Goal: Information Seeking & Learning: Find specific fact

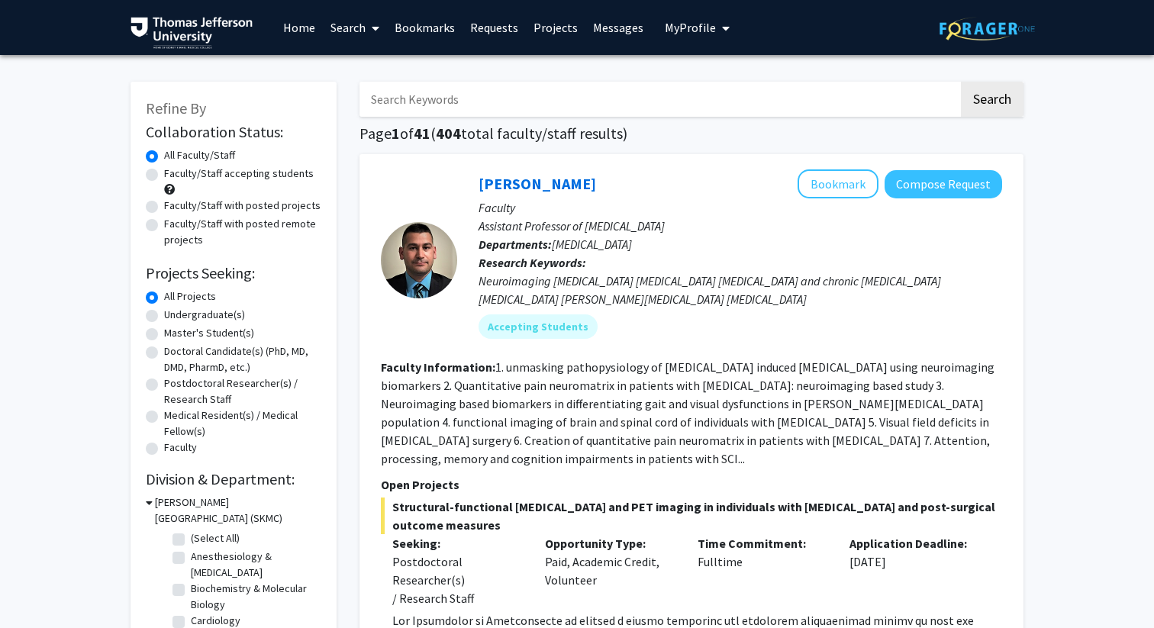
click at [164, 173] on label "Faculty/Staff accepting students" at bounding box center [239, 174] width 150 height 16
click at [164, 173] on input "Faculty/Staff accepting students" at bounding box center [169, 171] width 10 height 10
radio input "true"
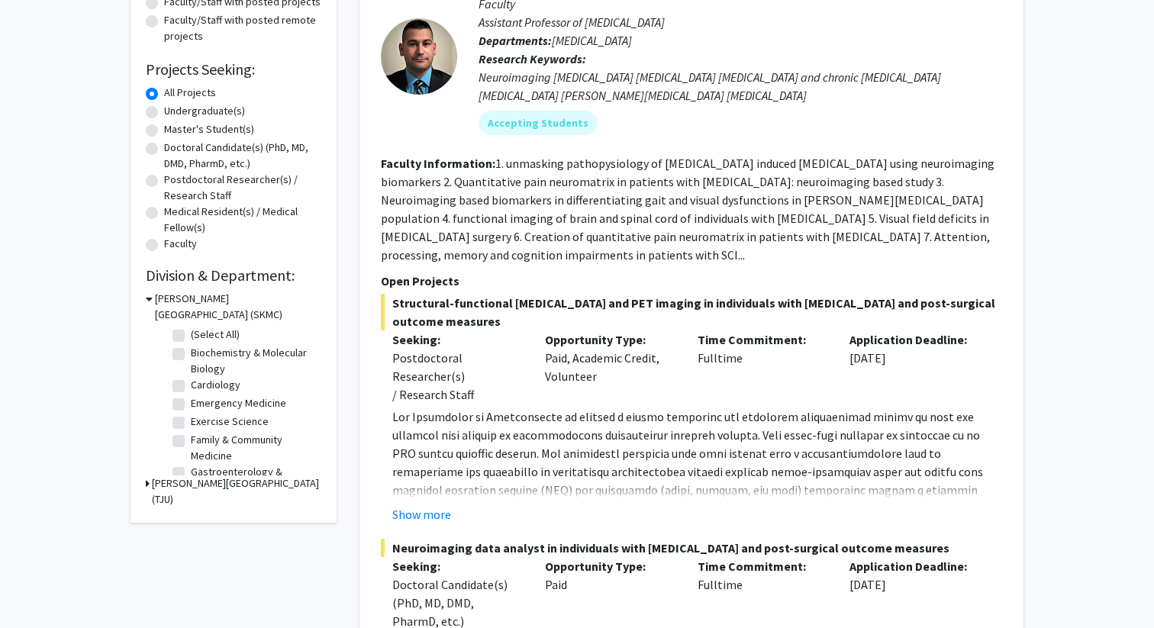
scroll to position [208, 0]
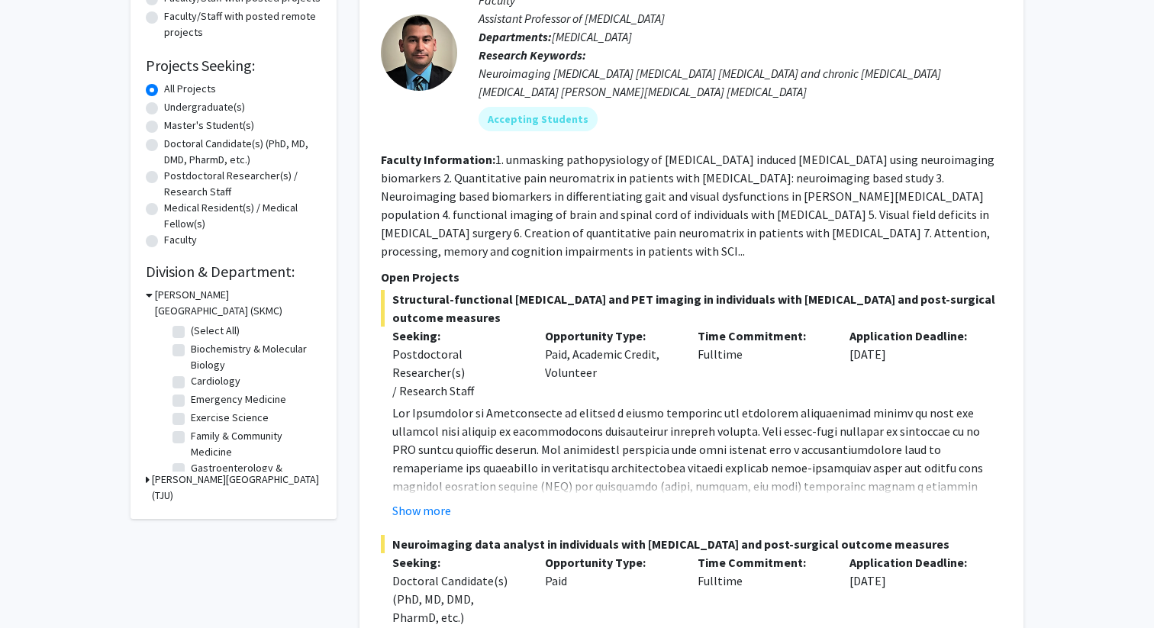
click at [164, 149] on label "Doctoral Candidate(s) (PhD, MD, DMD, PharmD, etc.)" at bounding box center [242, 152] width 157 height 32
click at [164, 146] on input "Doctoral Candidate(s) (PhD, MD, DMD, PharmD, etc.)" at bounding box center [169, 141] width 10 height 10
radio input "true"
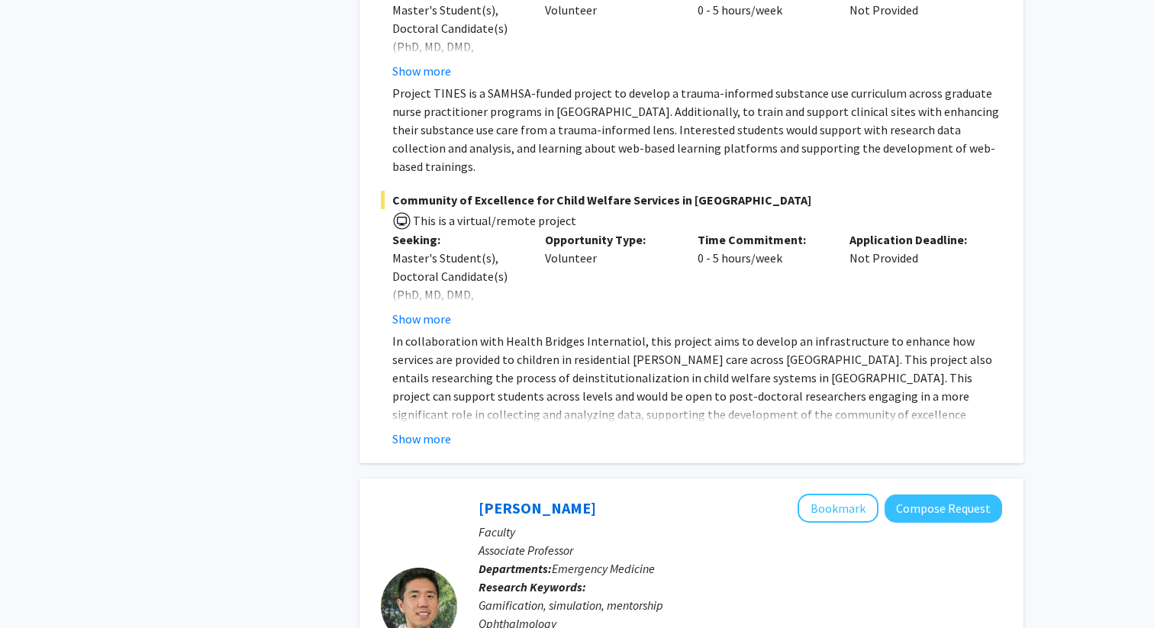
scroll to position [8724, 0]
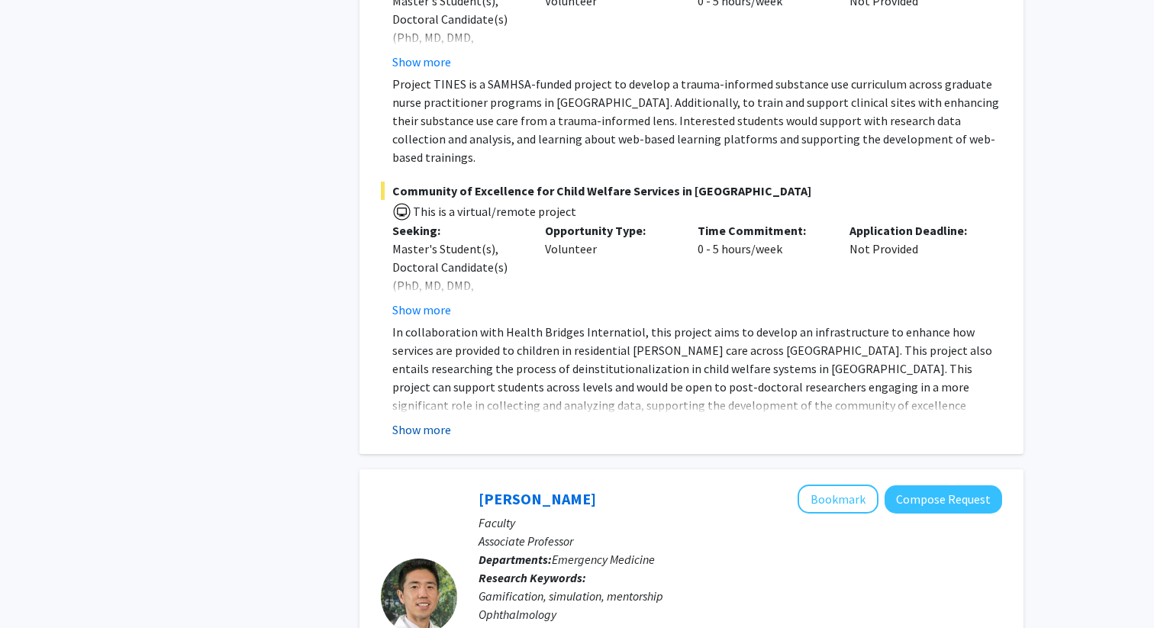
click at [425, 421] on button "Show more" at bounding box center [421, 430] width 59 height 18
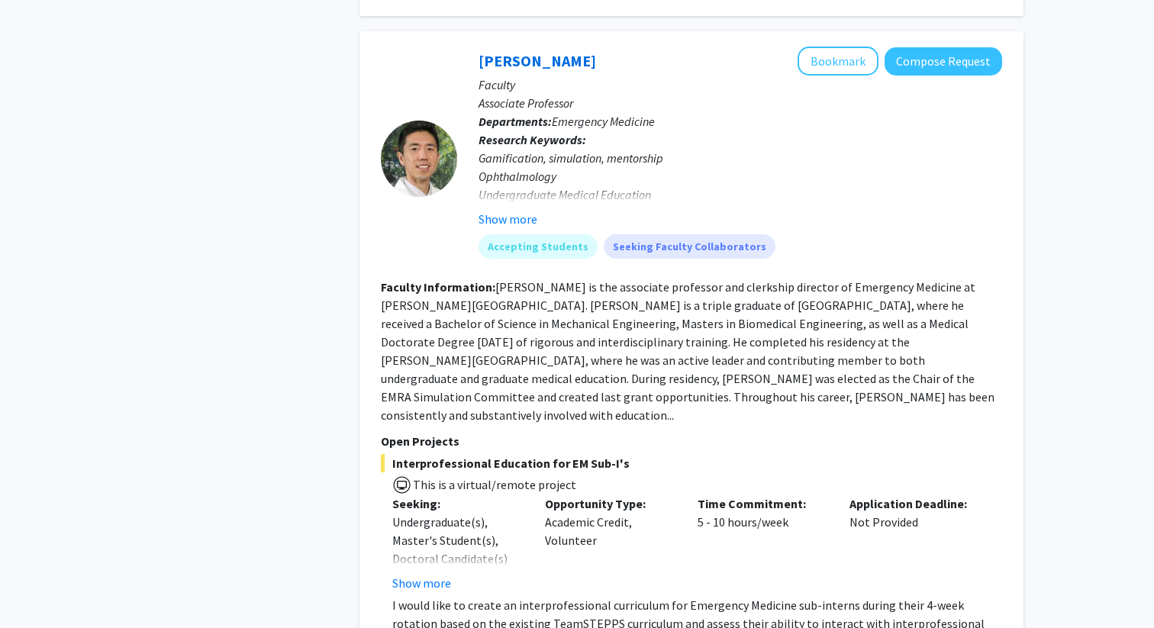
scroll to position [9198, 0]
click at [512, 211] on button "Show more" at bounding box center [508, 220] width 59 height 18
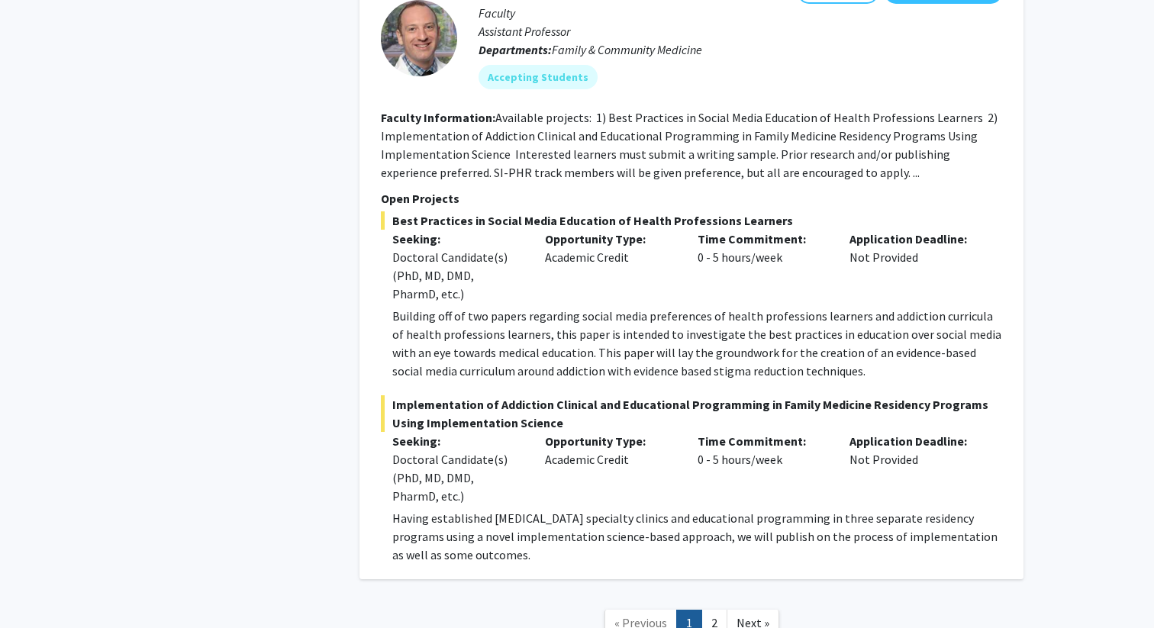
scroll to position [11552, 0]
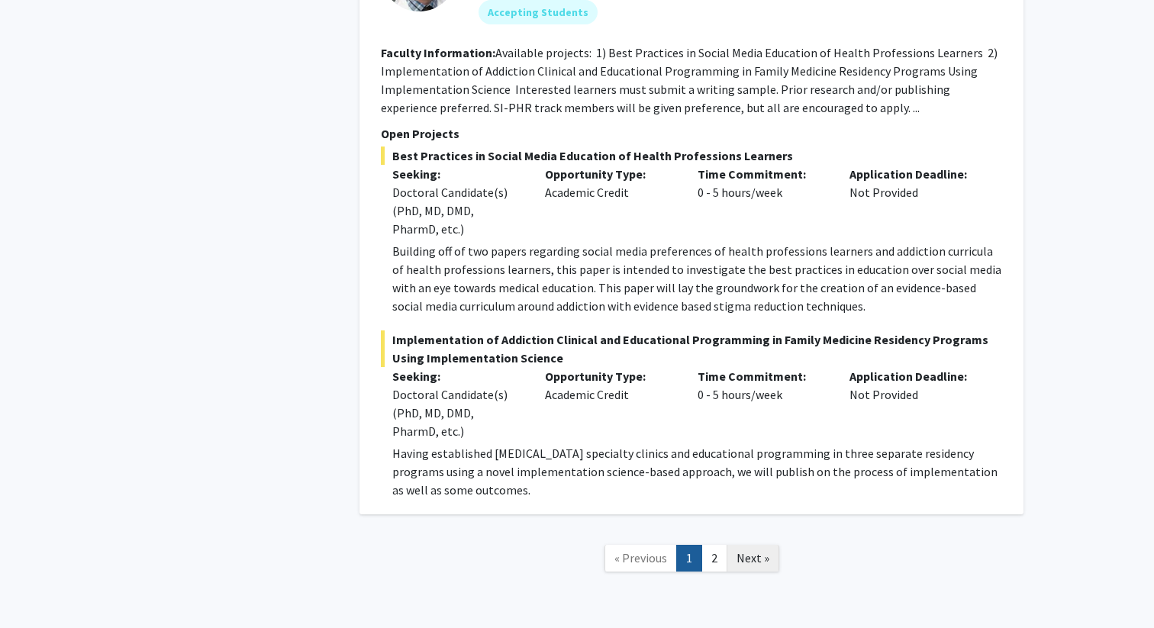
click at [753, 550] on span "Next »" at bounding box center [753, 557] width 33 height 15
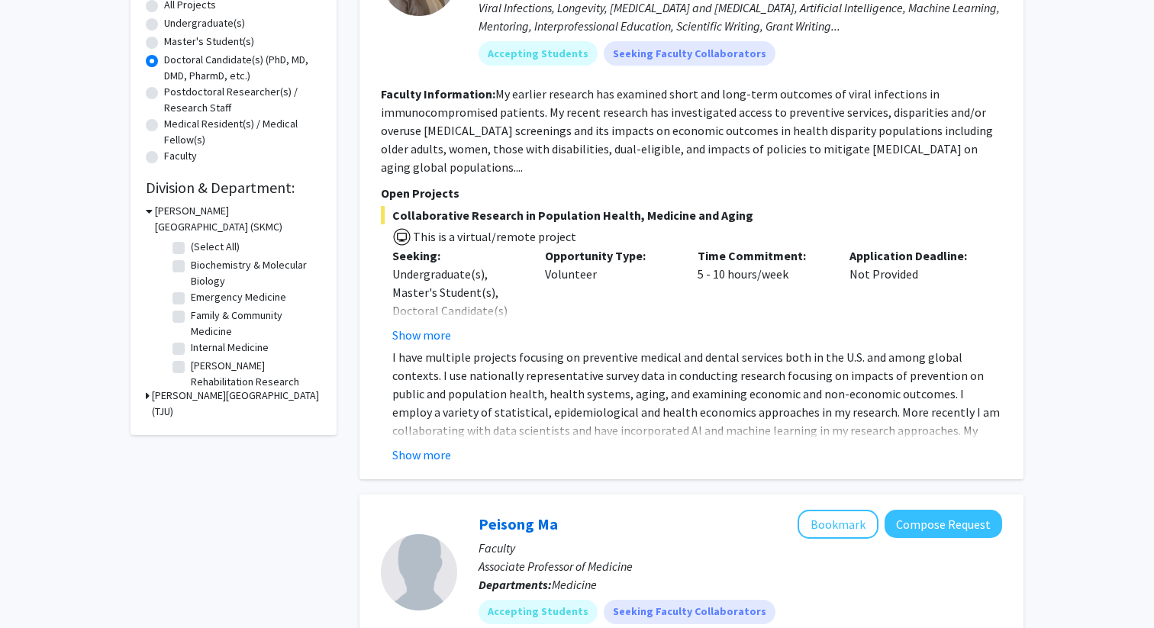
scroll to position [270, 0]
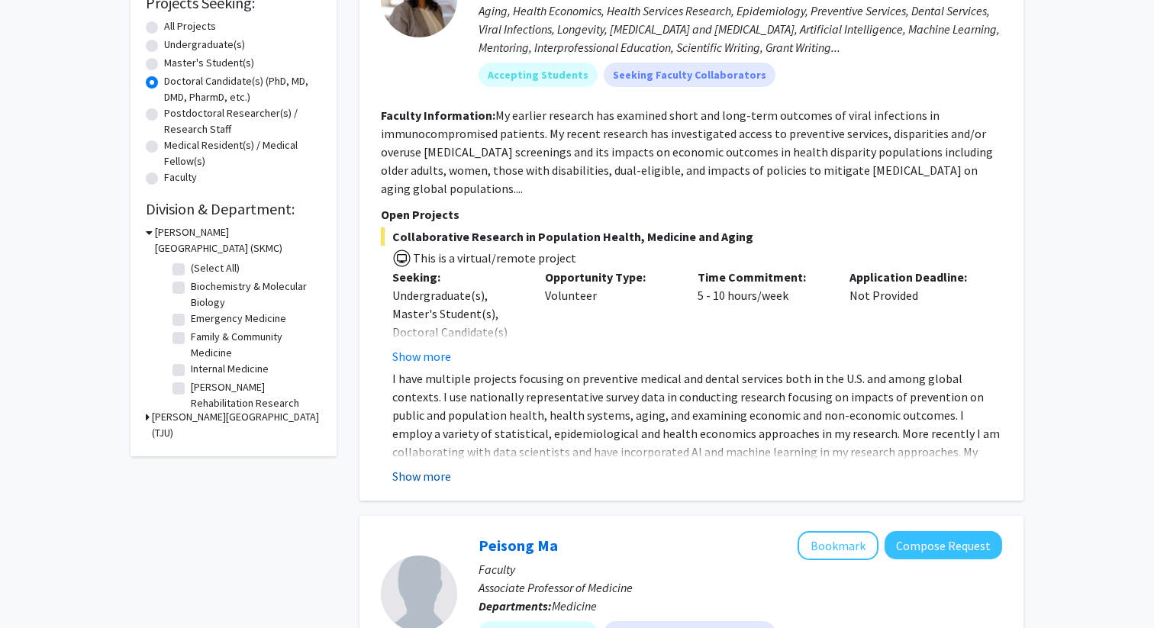
click at [438, 467] on button "Show more" at bounding box center [421, 476] width 59 height 18
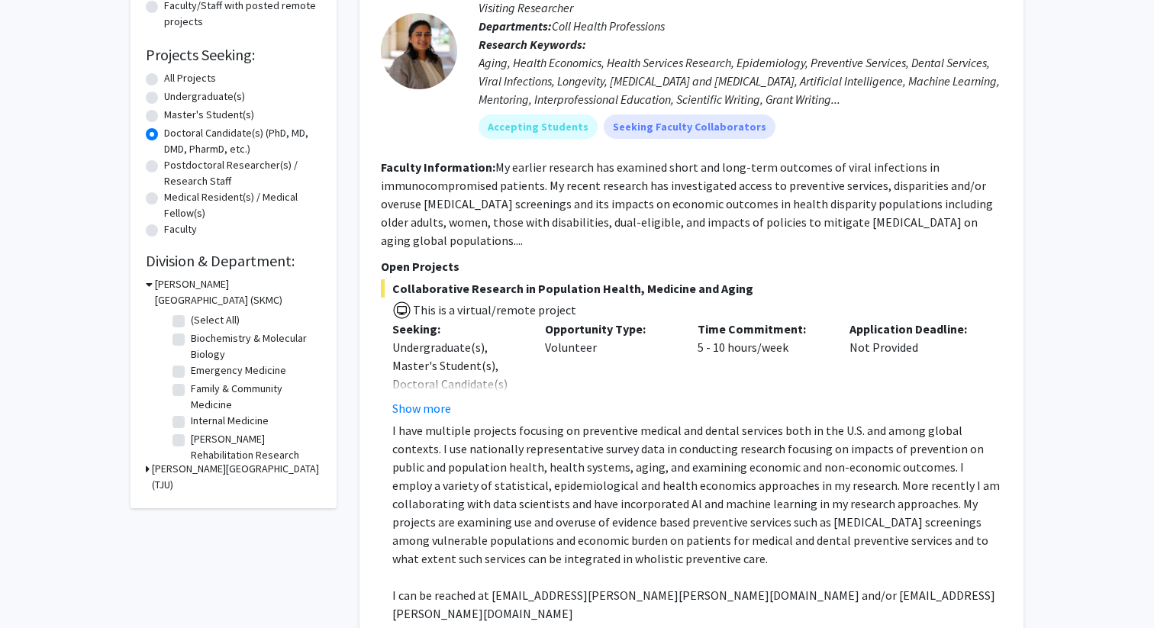
scroll to position [219, 0]
click at [427, 399] on button "Show more" at bounding box center [421, 408] width 59 height 18
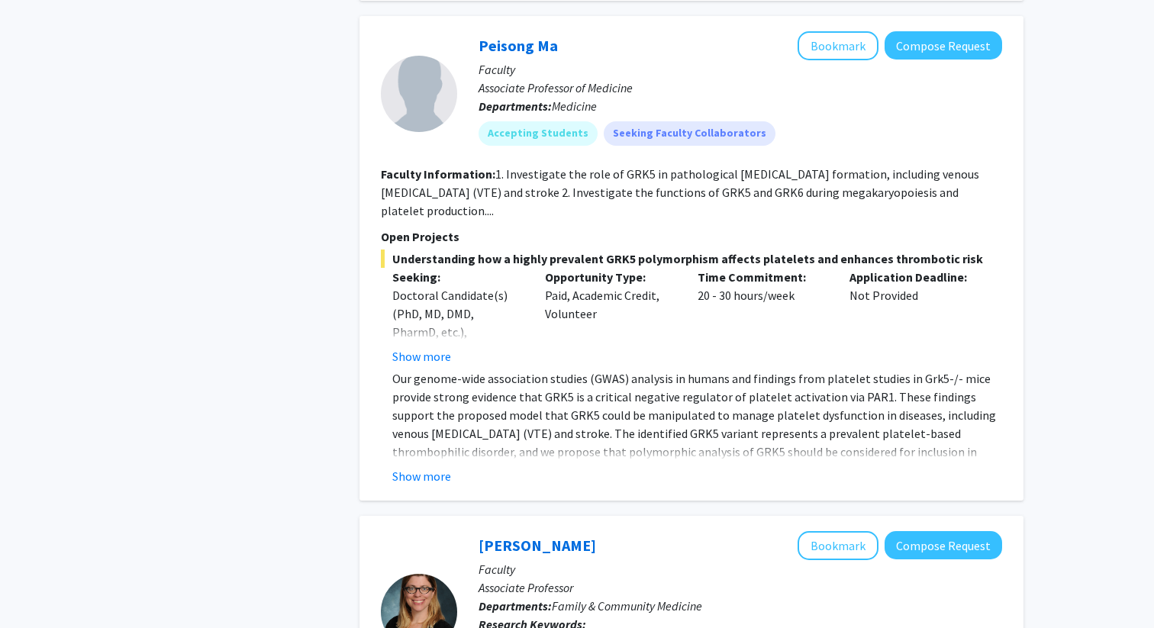
scroll to position [1027, 0]
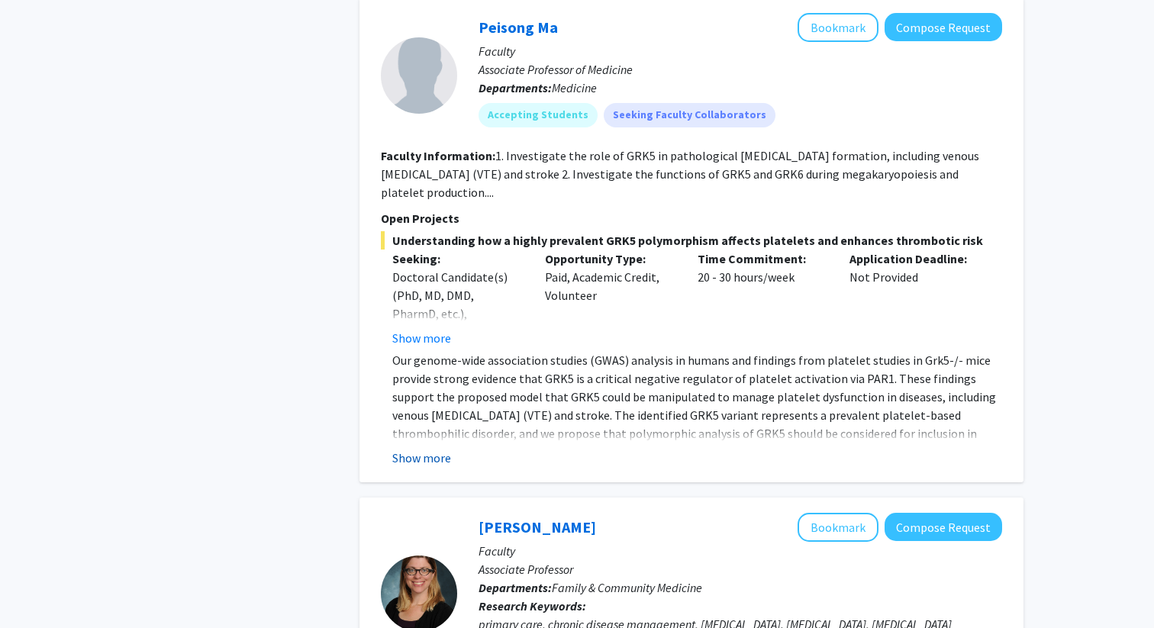
click at [429, 449] on button "Show more" at bounding box center [421, 458] width 59 height 18
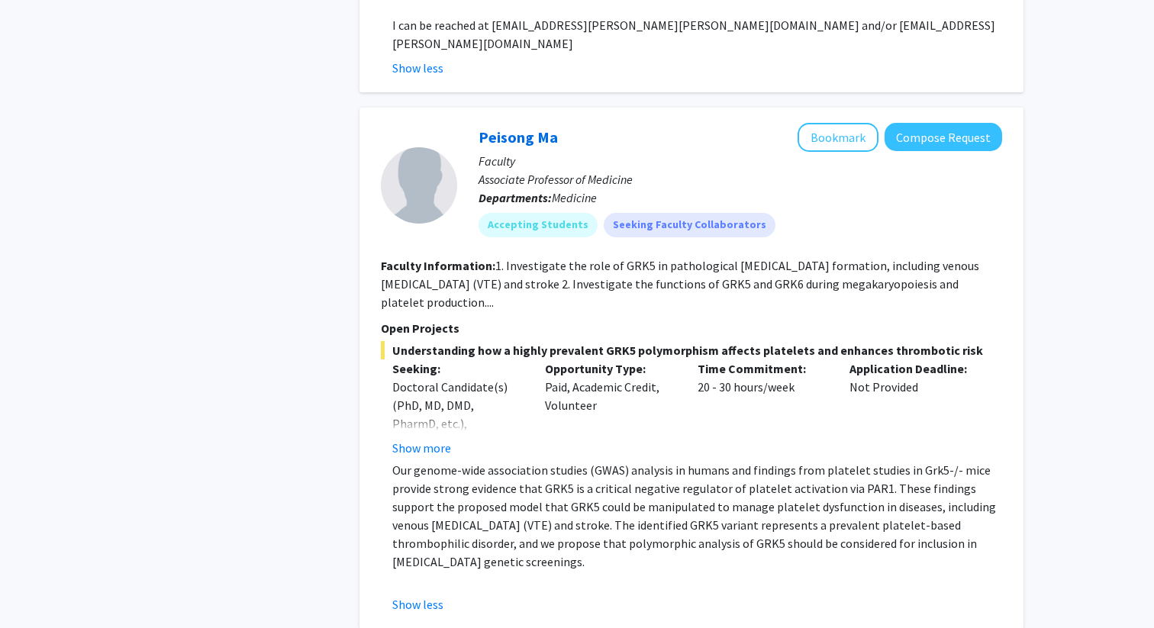
scroll to position [915, 0]
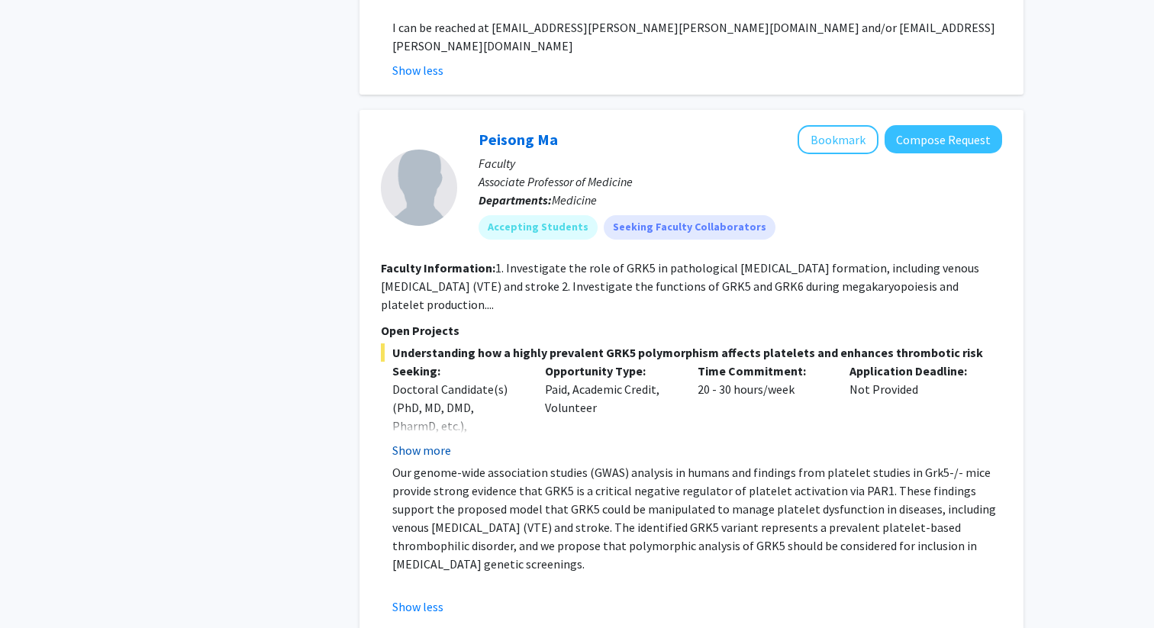
click at [431, 441] on button "Show more" at bounding box center [421, 450] width 59 height 18
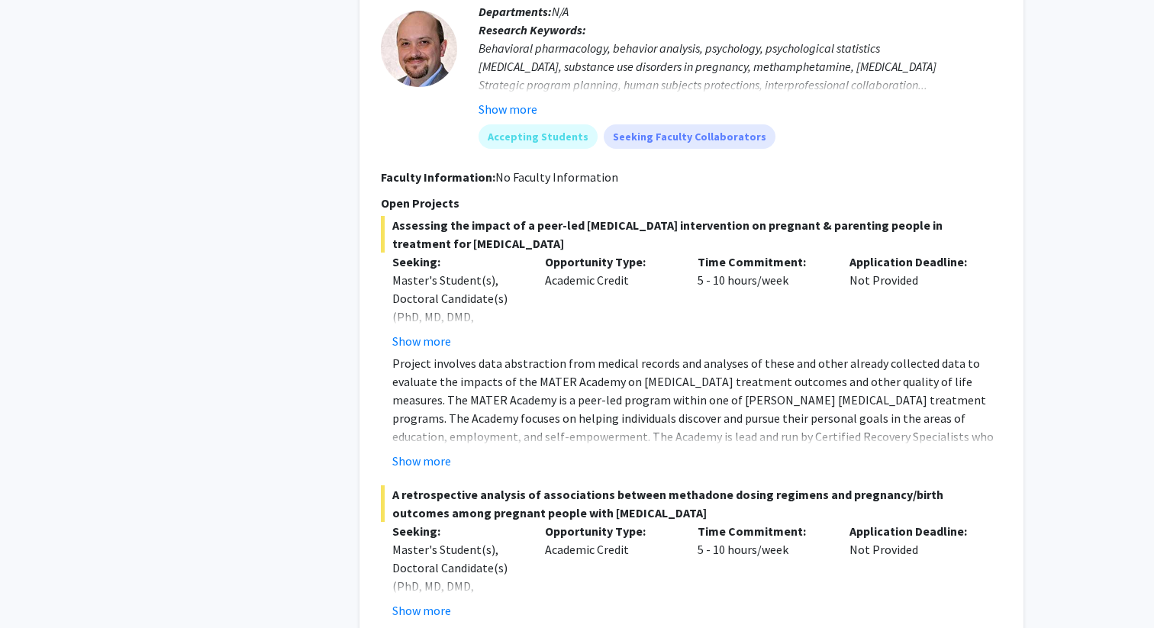
scroll to position [2752, 0]
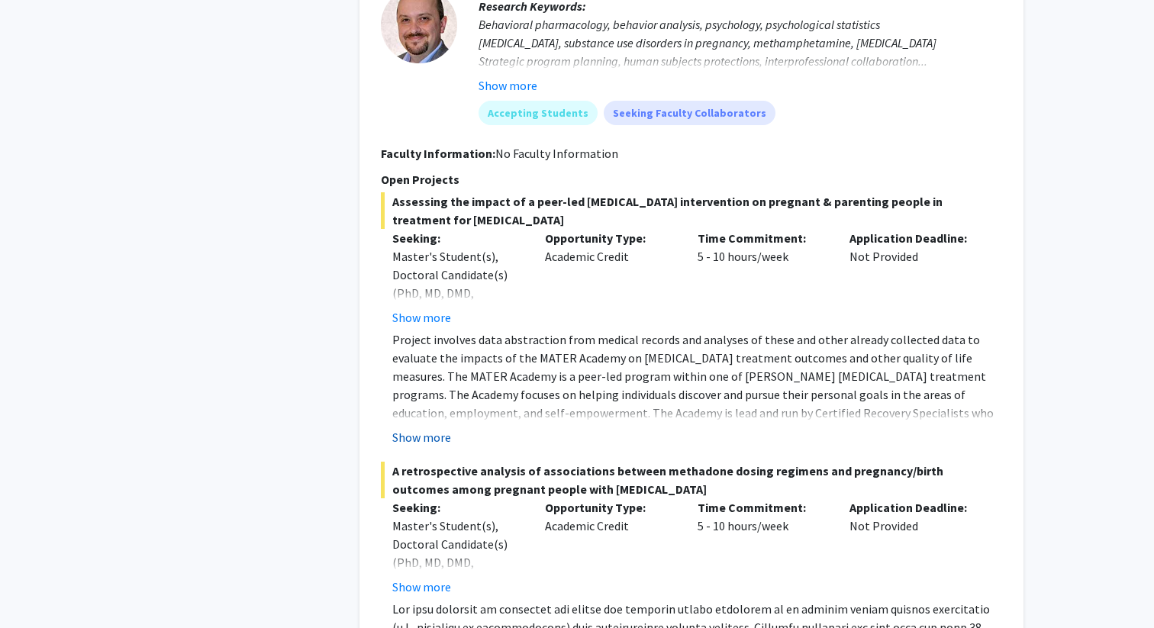
click at [437, 428] on button "Show more" at bounding box center [421, 437] width 59 height 18
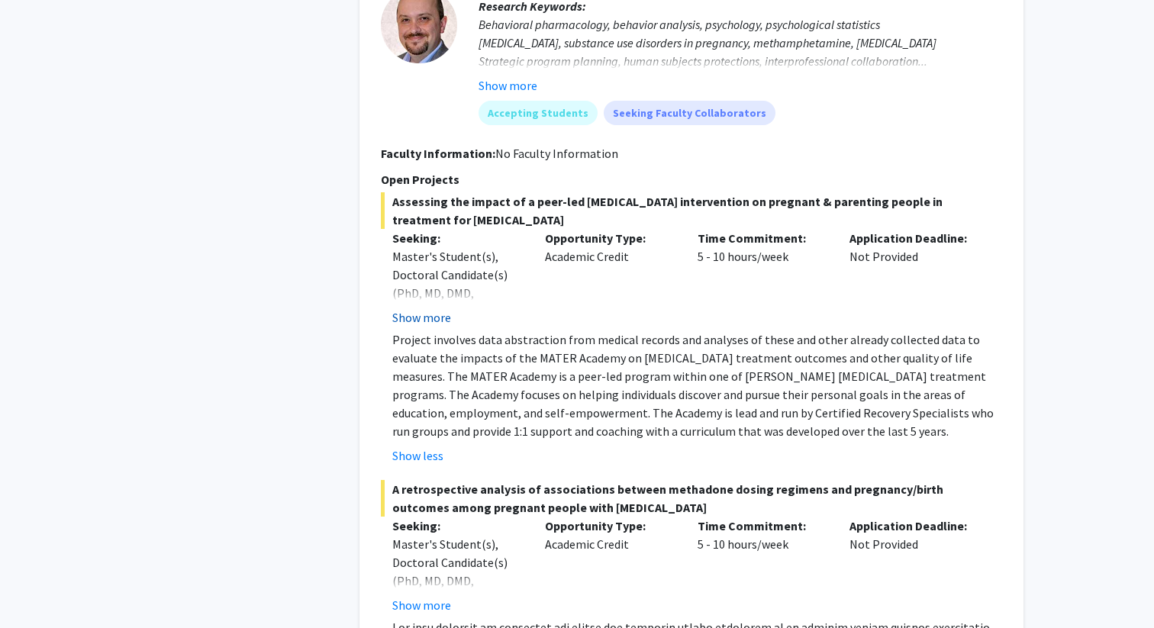
click at [431, 308] on button "Show more" at bounding box center [421, 317] width 59 height 18
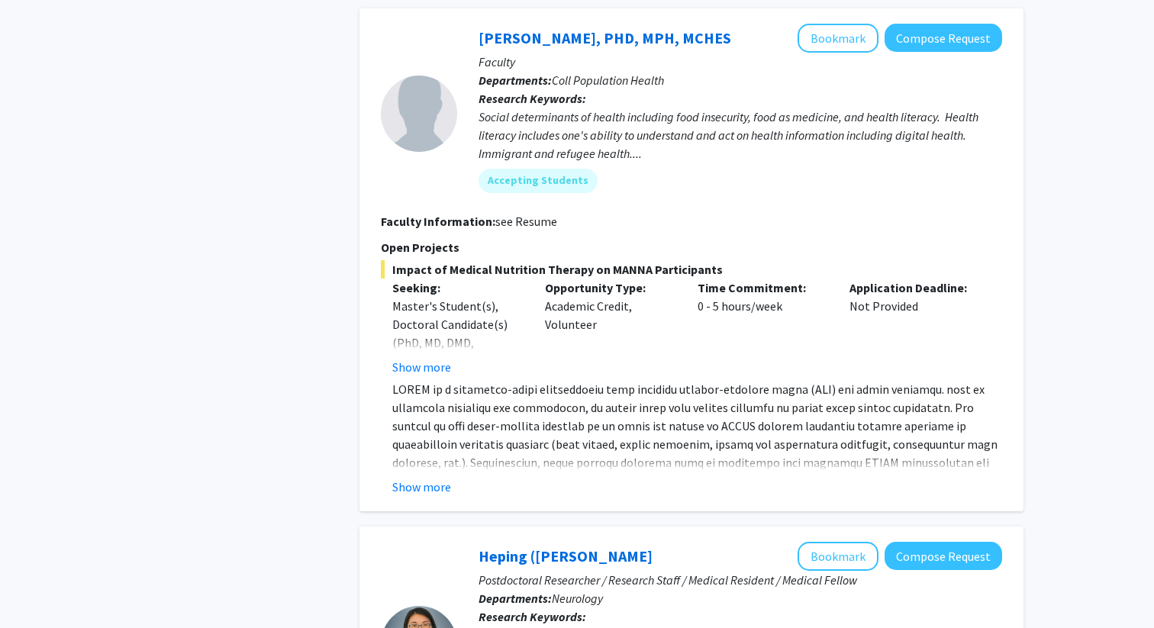
scroll to position [4821, 0]
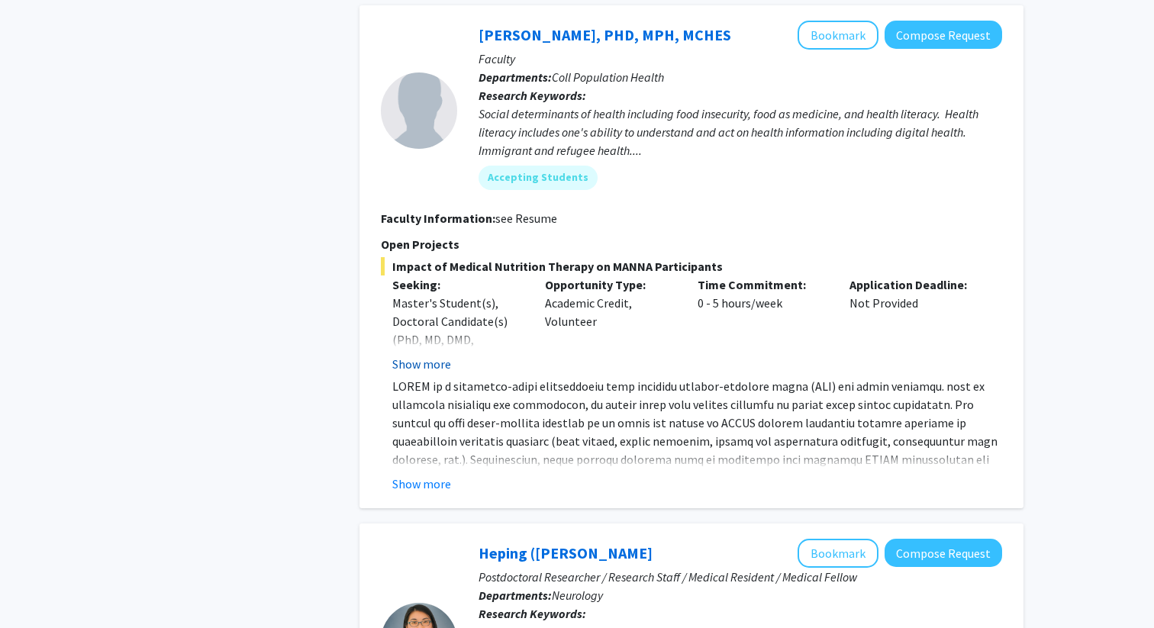
click at [422, 355] on button "Show more" at bounding box center [421, 364] width 59 height 18
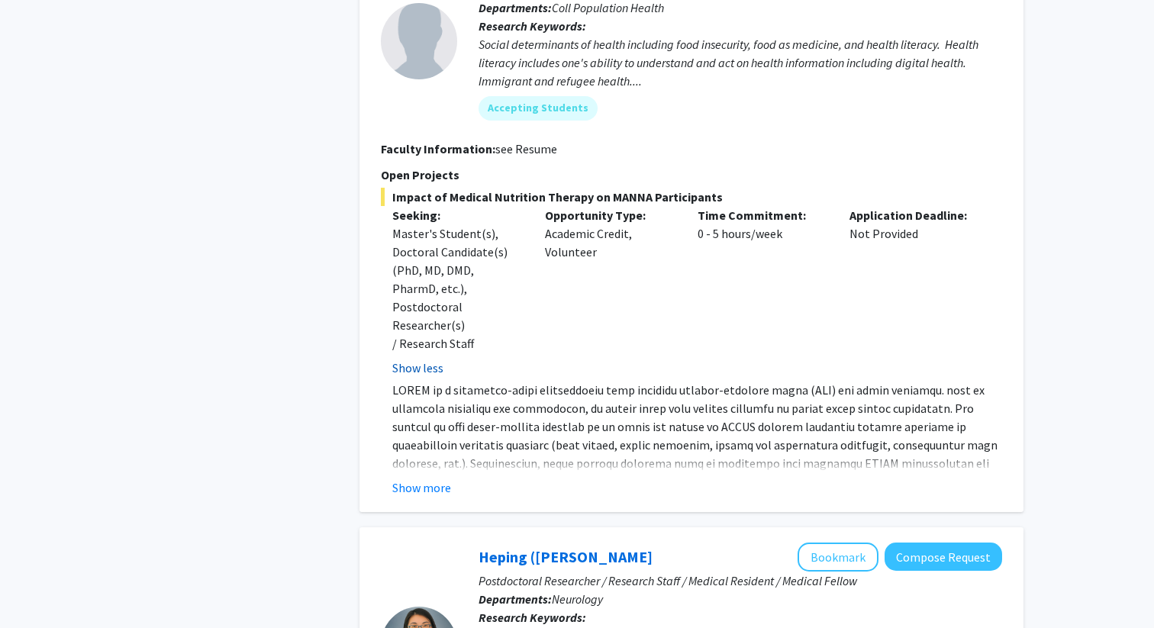
scroll to position [4934, 0]
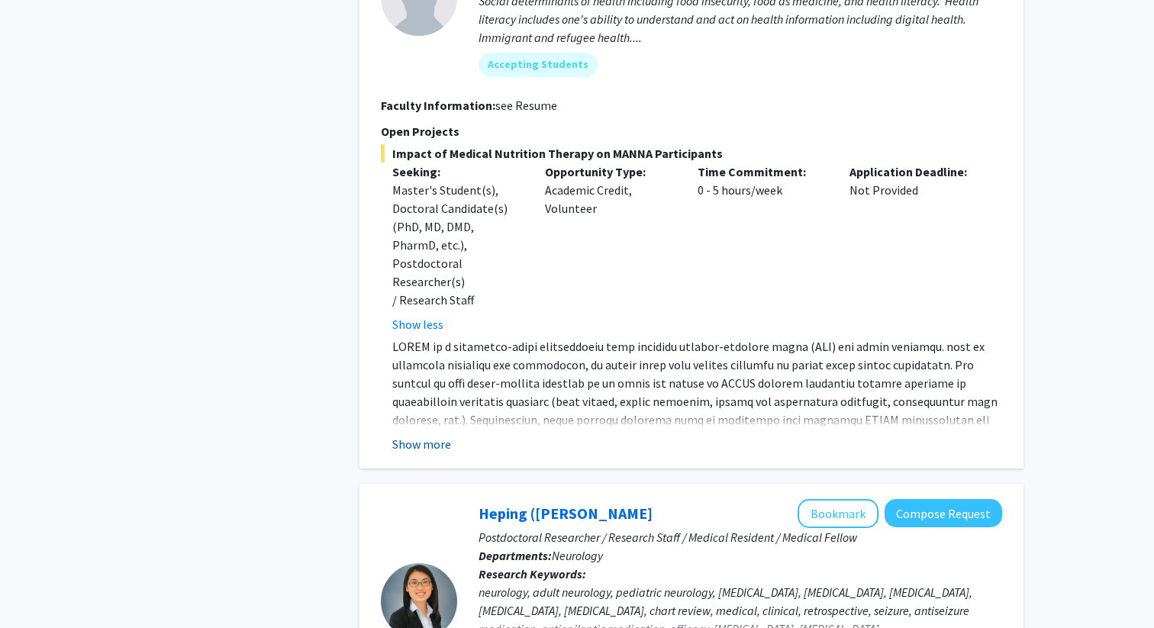
click at [421, 435] on button "Show more" at bounding box center [421, 444] width 59 height 18
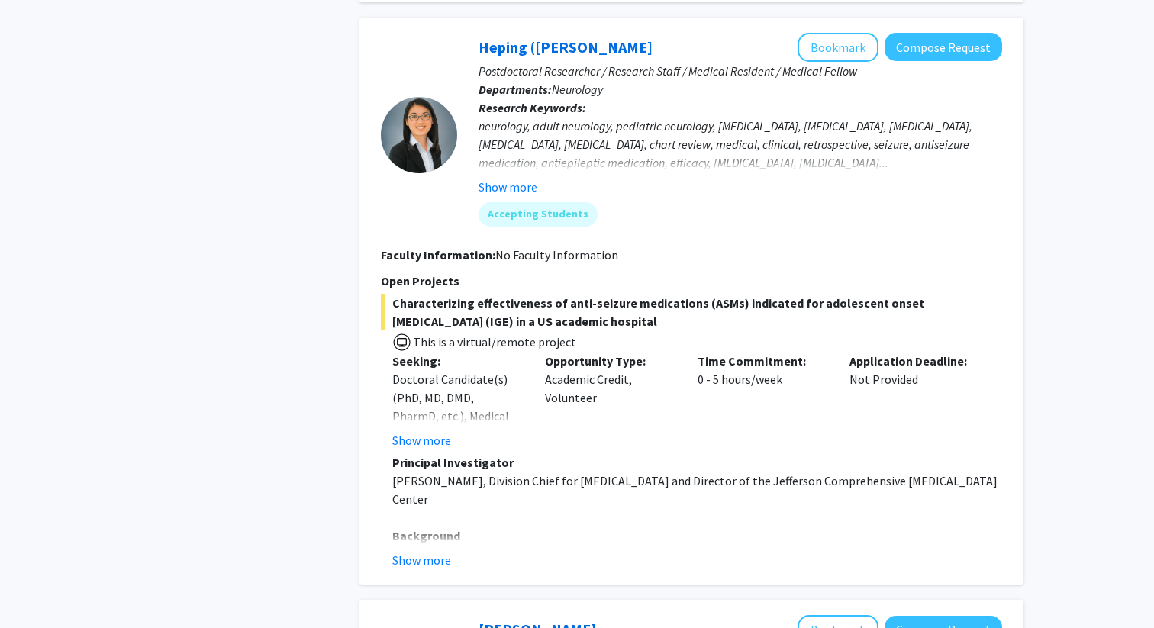
scroll to position [5523, 0]
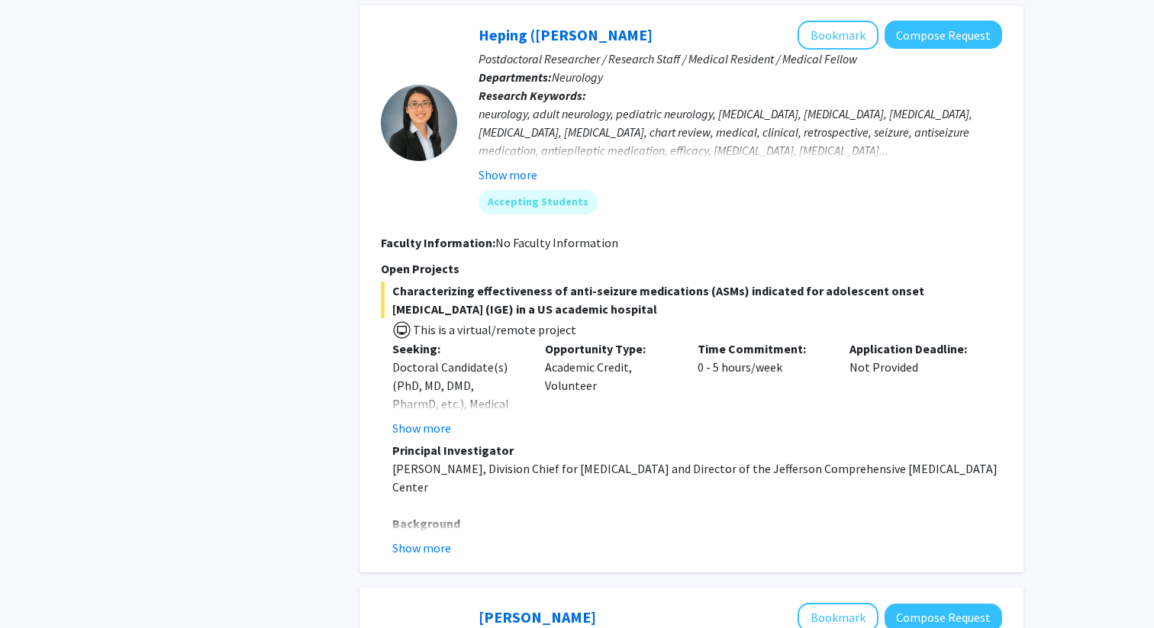
click at [421, 443] on strong "Principal Investigator" at bounding box center [452, 450] width 121 height 15
click at [421, 419] on button "Show more" at bounding box center [421, 428] width 59 height 18
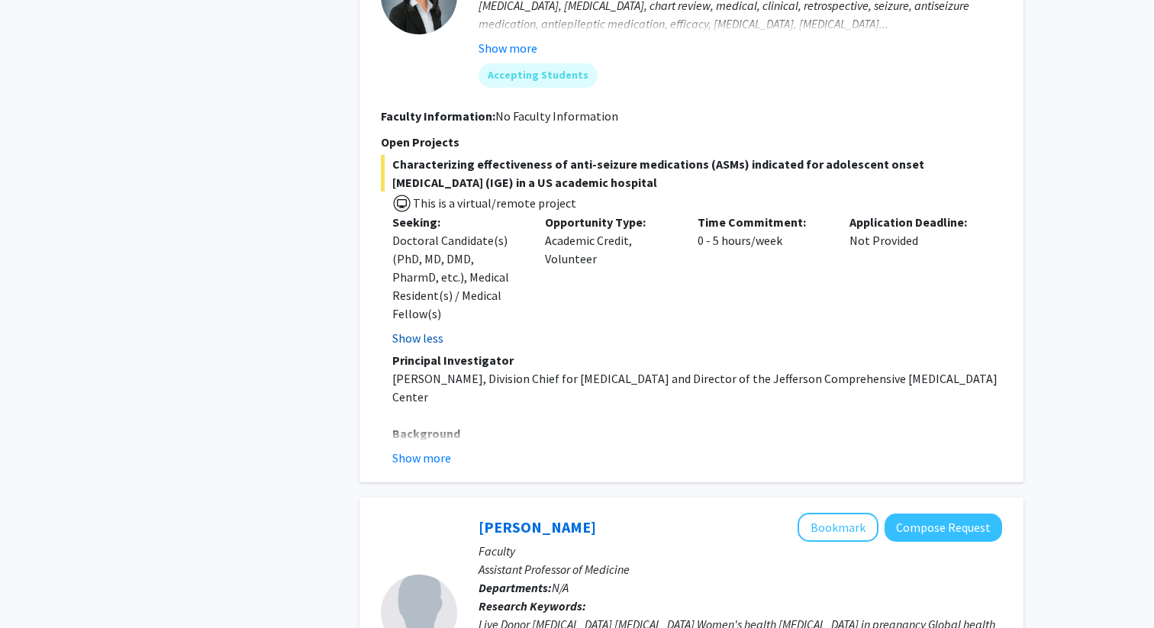
scroll to position [5651, 0]
click at [435, 448] on button "Show more" at bounding box center [421, 457] width 59 height 18
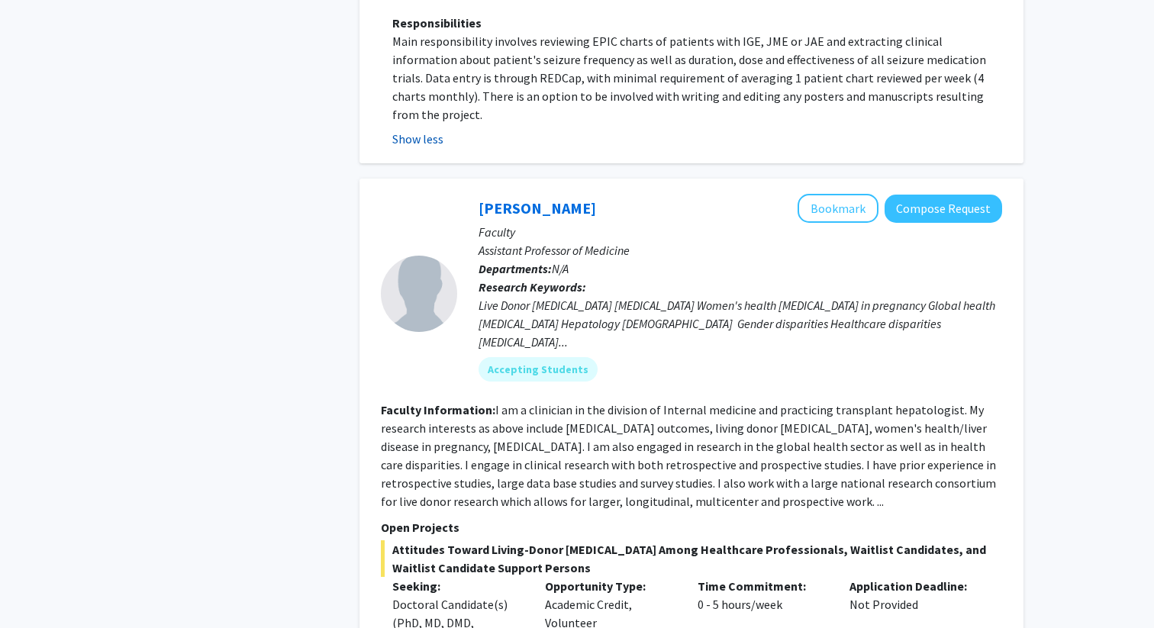
scroll to position [6445, 0]
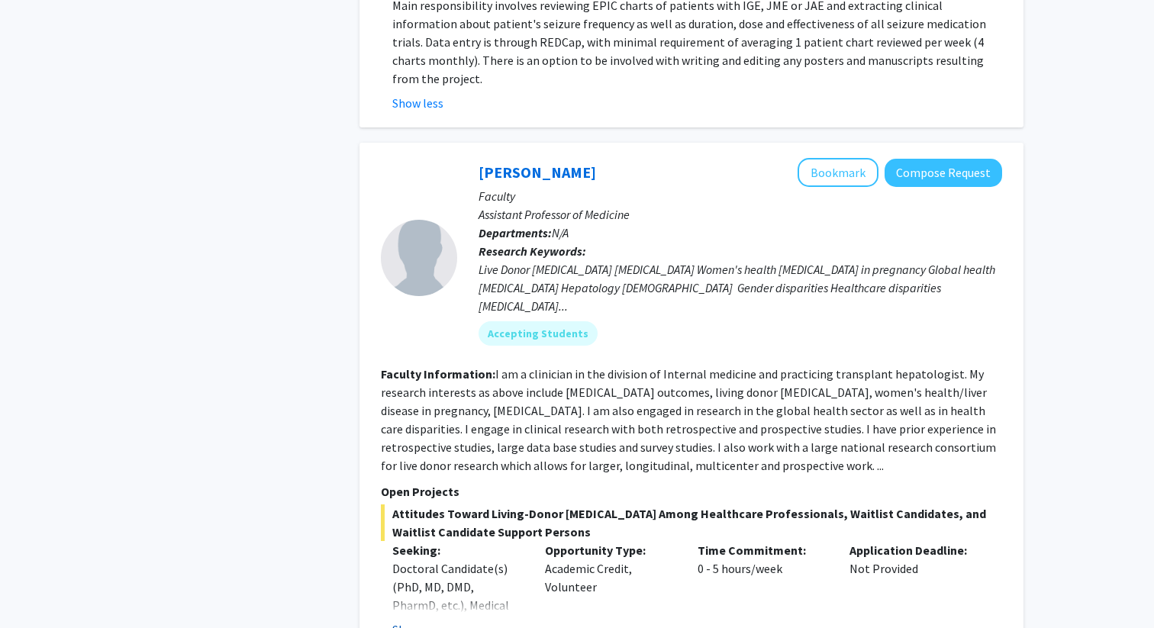
click at [426, 621] on button "Show more" at bounding box center [421, 630] width 59 height 18
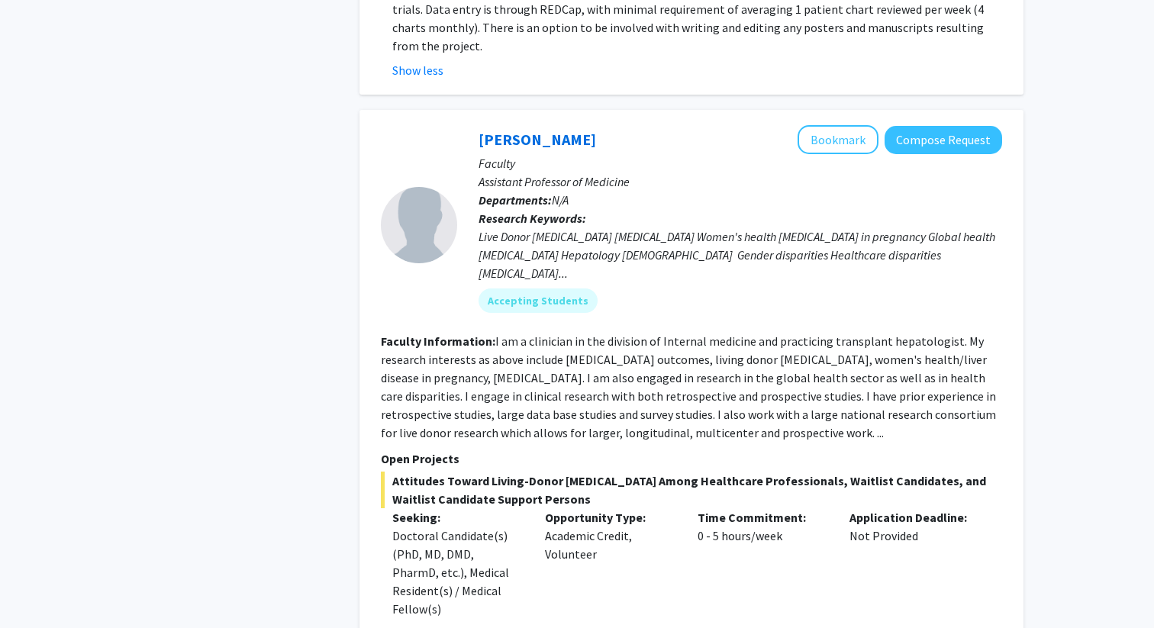
scroll to position [6478, 0]
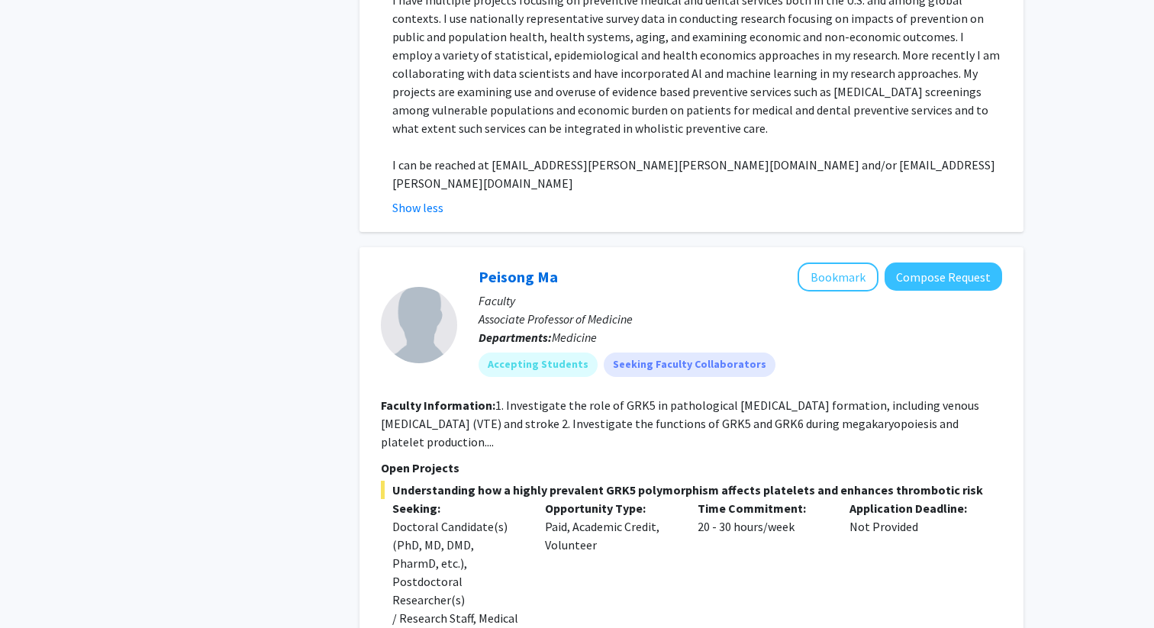
scroll to position [0, 0]
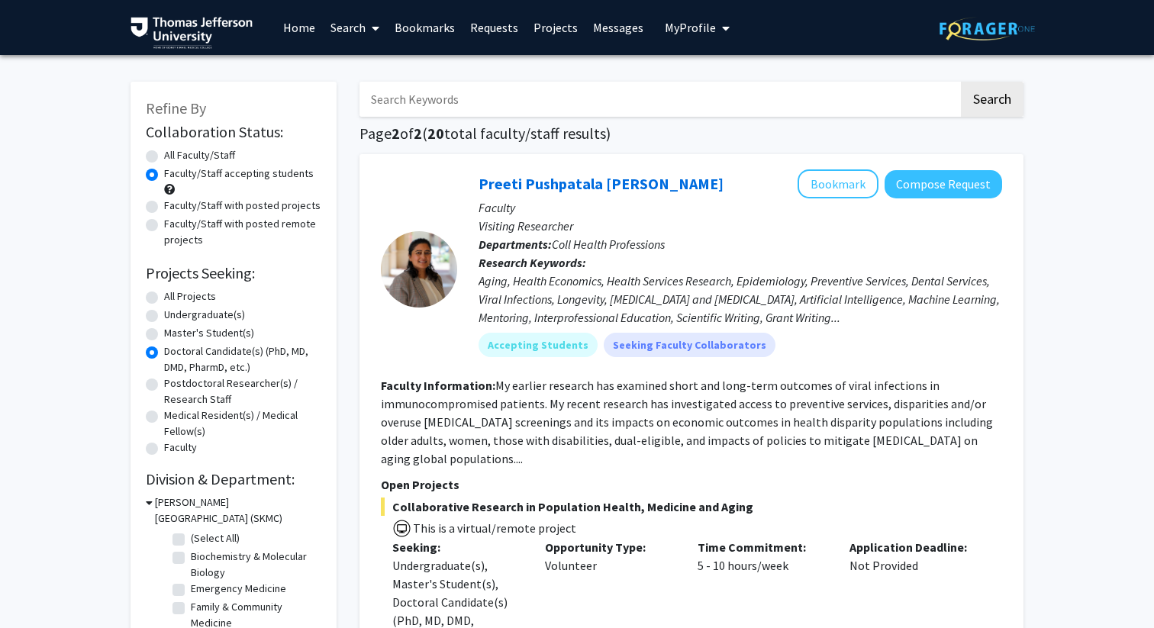
click at [173, 297] on label "All Projects" at bounding box center [190, 297] width 52 height 16
click at [173, 297] on input "All Projects" at bounding box center [169, 294] width 10 height 10
radio input "true"
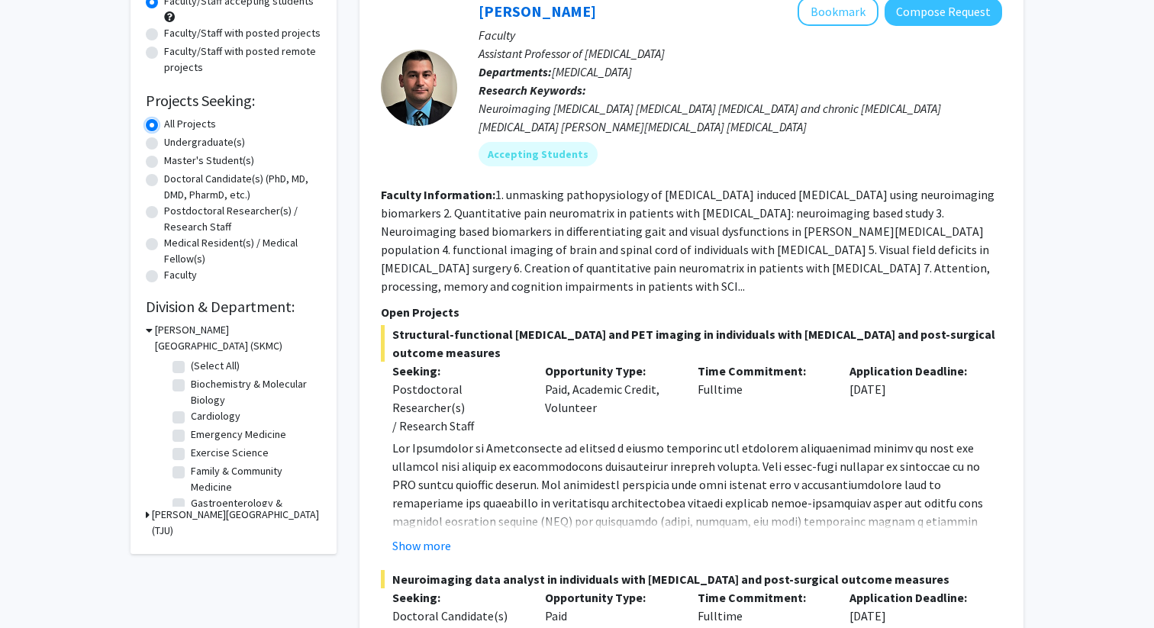
scroll to position [175, 0]
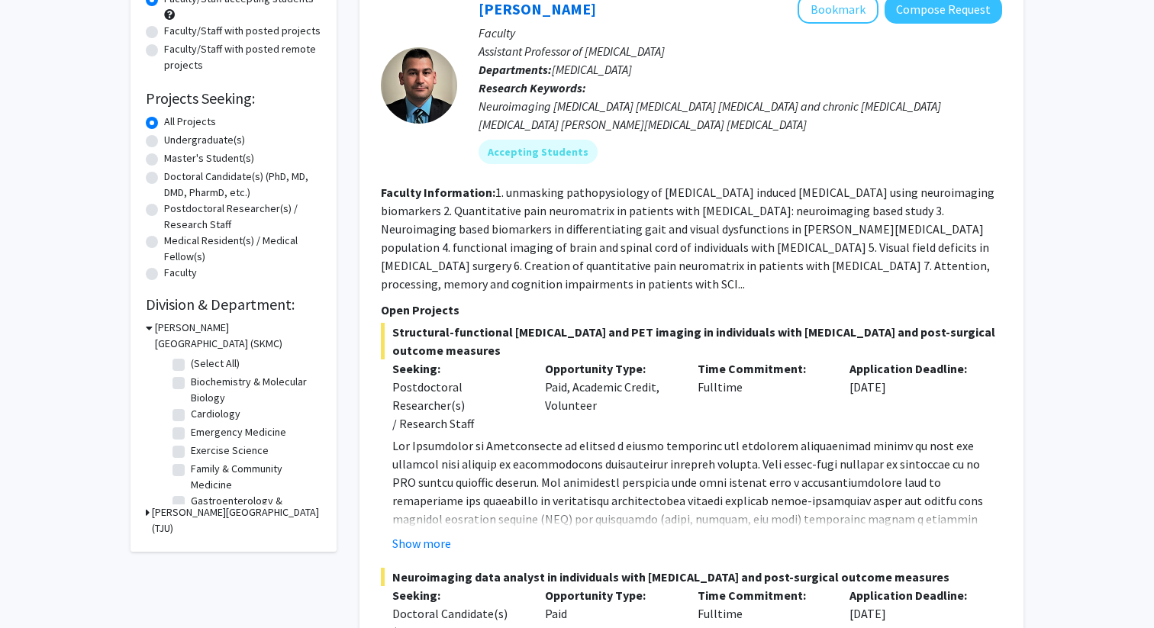
click at [157, 512] on h3 "[PERSON_NAME][GEOGRAPHIC_DATA] (TJU)" at bounding box center [236, 521] width 169 height 32
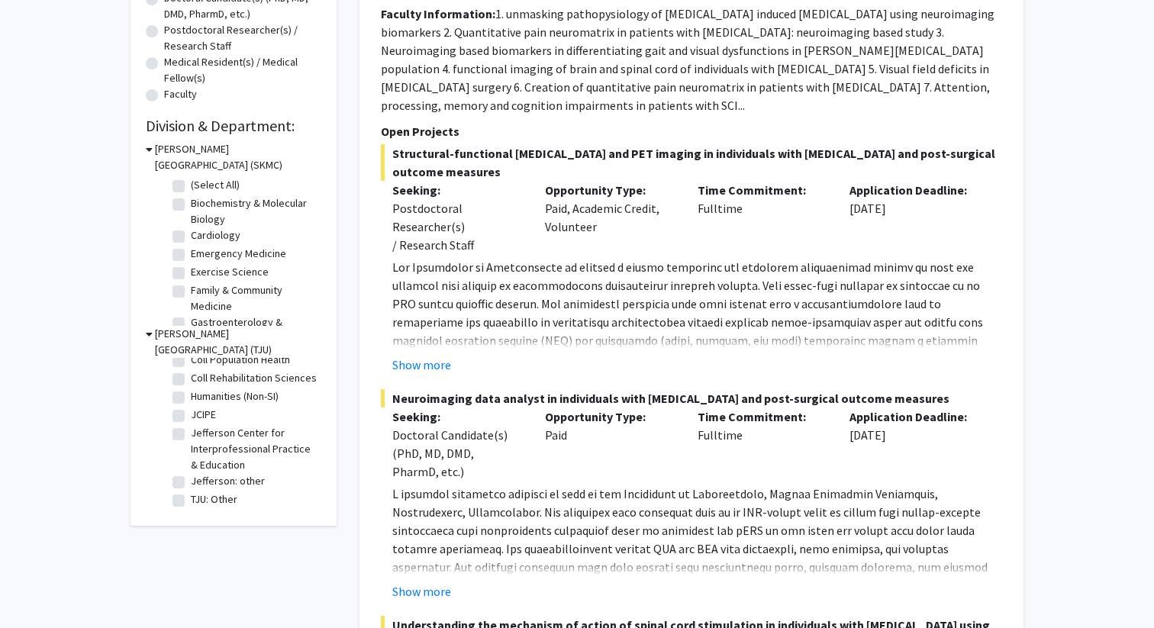
scroll to position [100, 0]
click at [166, 334] on h3 "[PERSON_NAME][GEOGRAPHIC_DATA] (TJU)" at bounding box center [238, 342] width 166 height 32
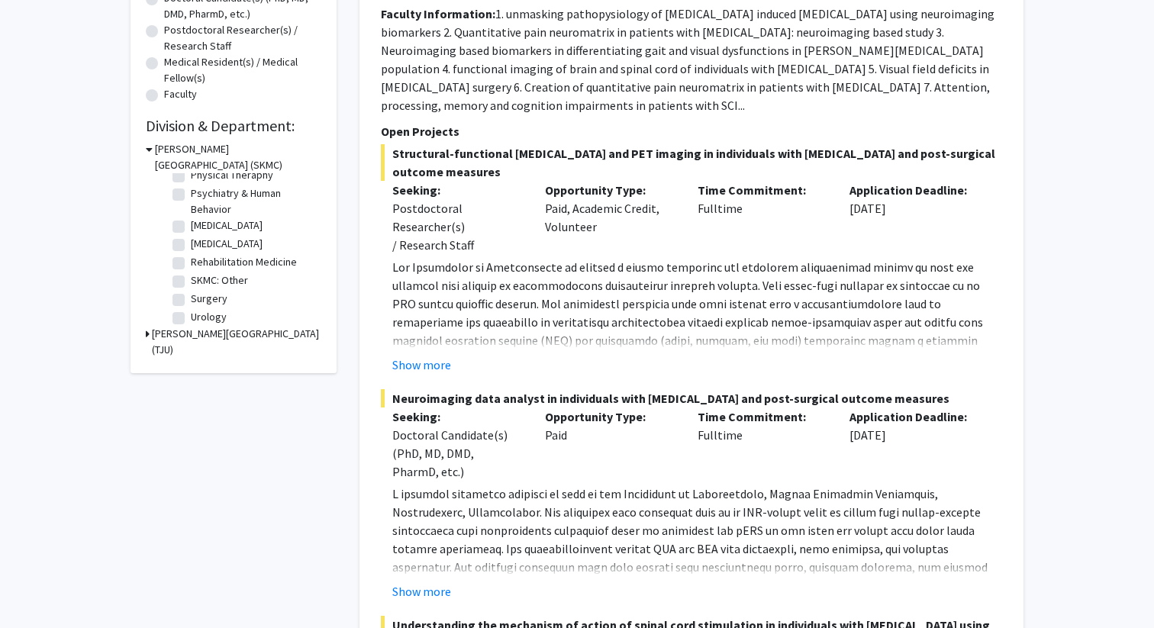
scroll to position [567, 0]
click at [191, 296] on label "Surgery" at bounding box center [209, 294] width 37 height 16
click at [191, 295] on input "Surgery" at bounding box center [196, 291] width 10 height 10
checkbox input "true"
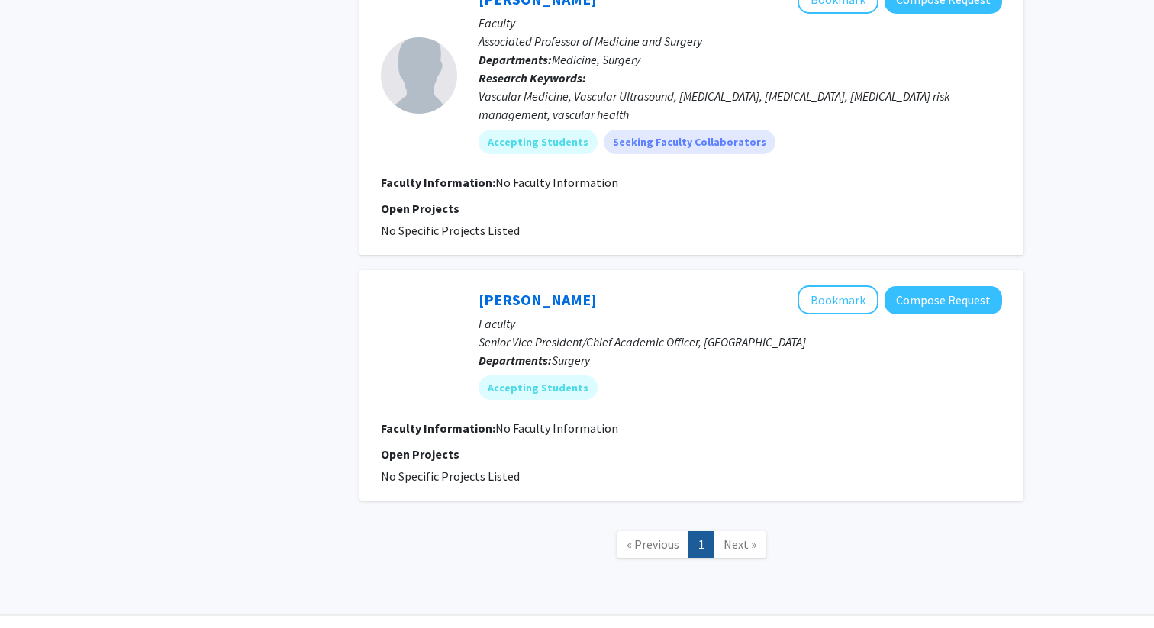
scroll to position [1055, 0]
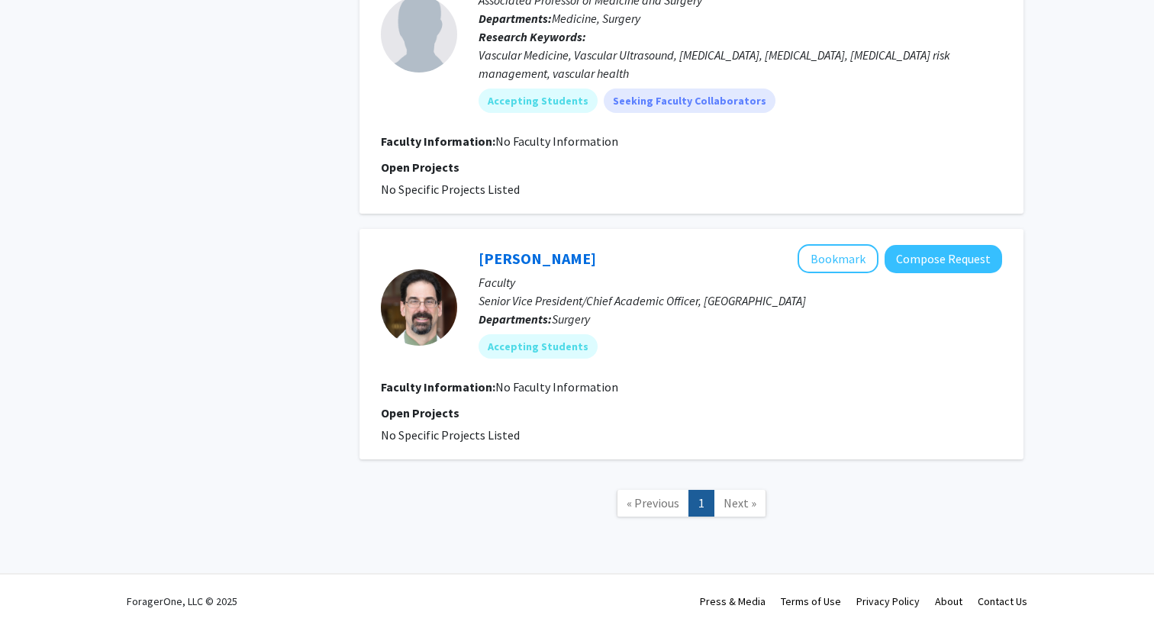
click at [728, 508] on span "Next »" at bounding box center [740, 502] width 33 height 15
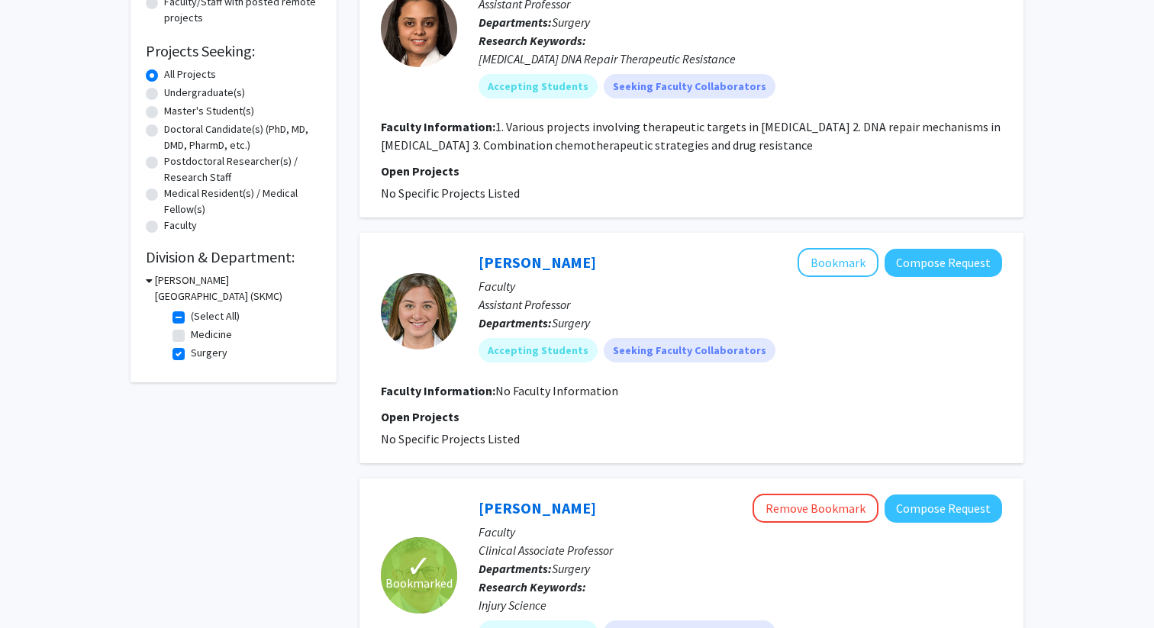
scroll to position [0, 0]
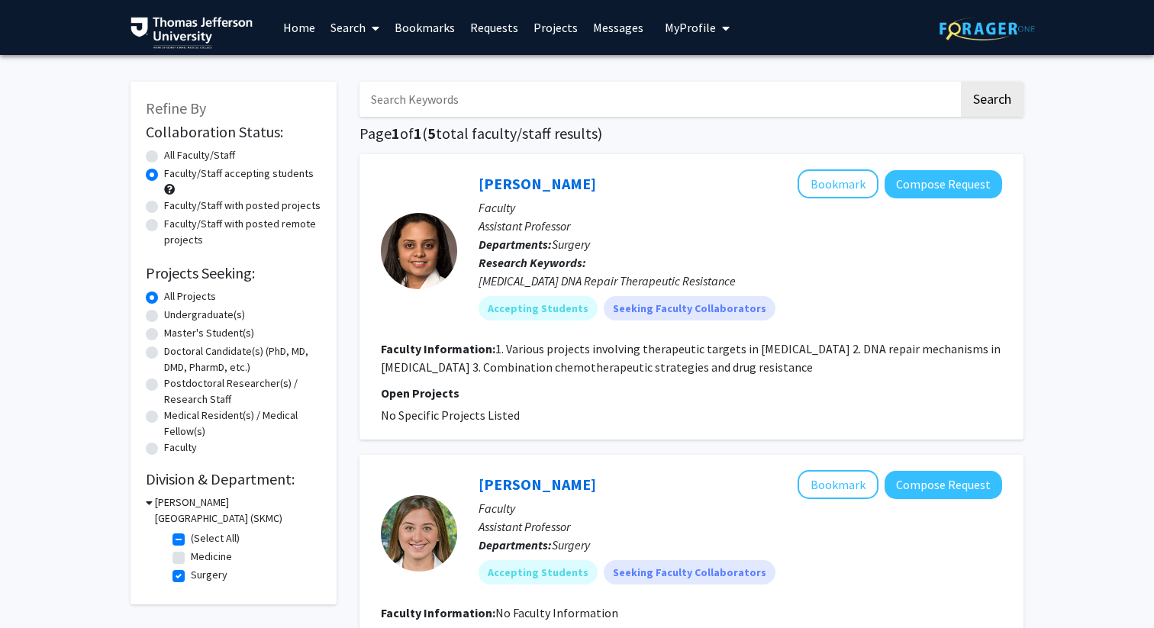
click at [695, 22] on span "My Profile" at bounding box center [690, 27] width 51 height 15
click at [720, 73] on span "[PERSON_NAME]" at bounding box center [760, 71] width 92 height 17
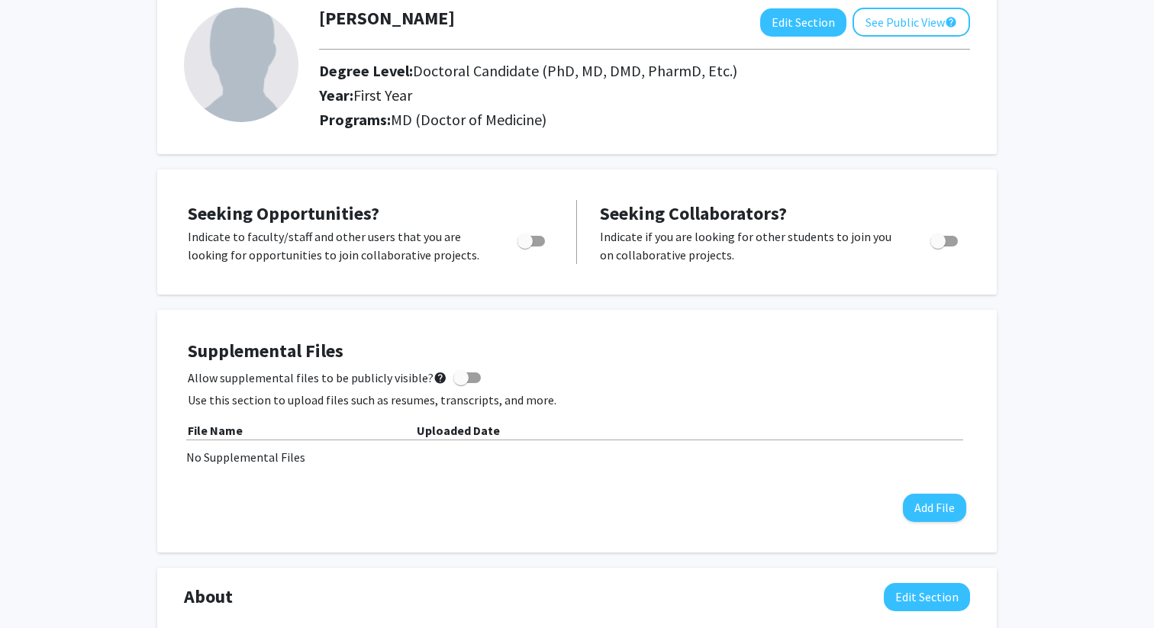
scroll to position [98, 0]
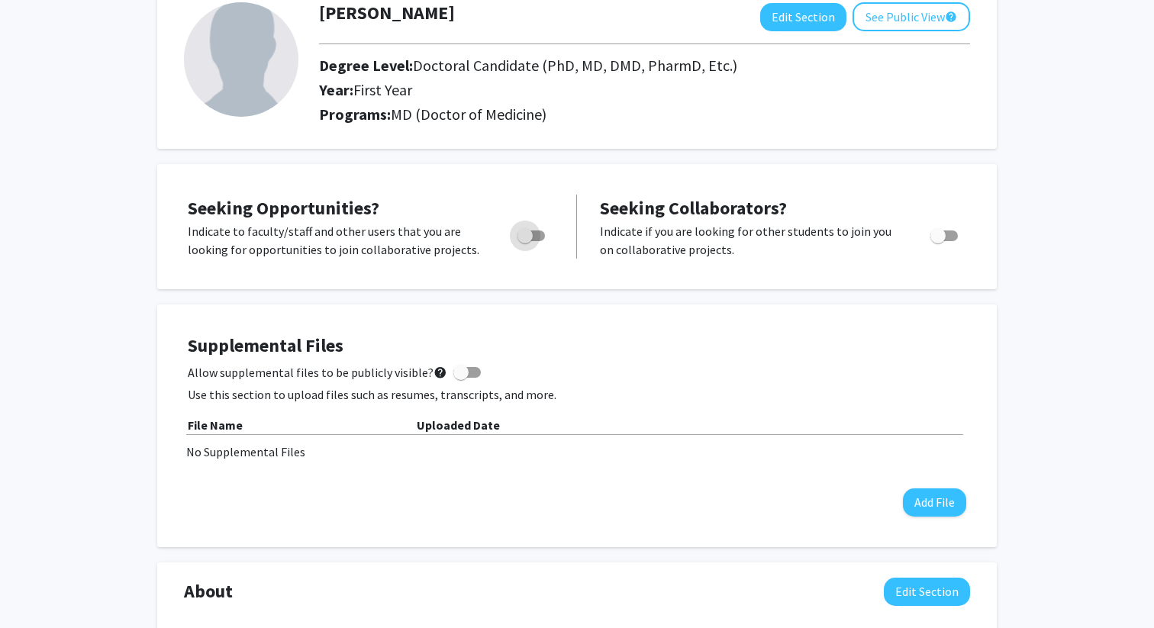
click at [534, 236] on span "Toggle" at bounding box center [531, 236] width 27 height 11
click at [525, 241] on input "Are you actively seeking opportunities?" at bounding box center [525, 241] width 1 height 1
checkbox input "true"
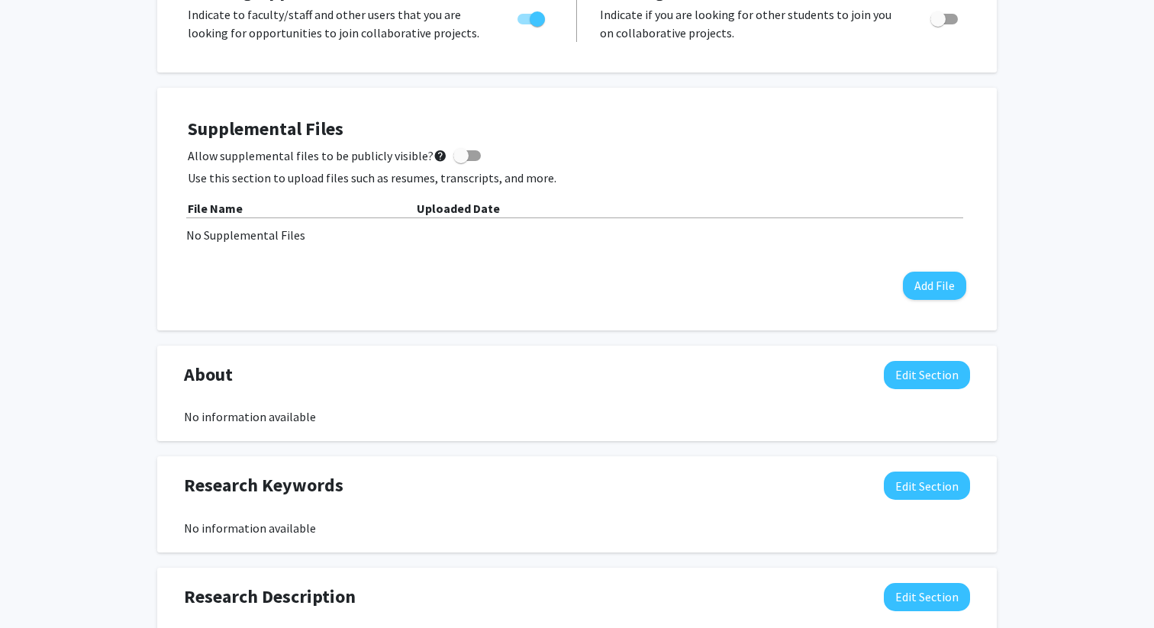
scroll to position [0, 0]
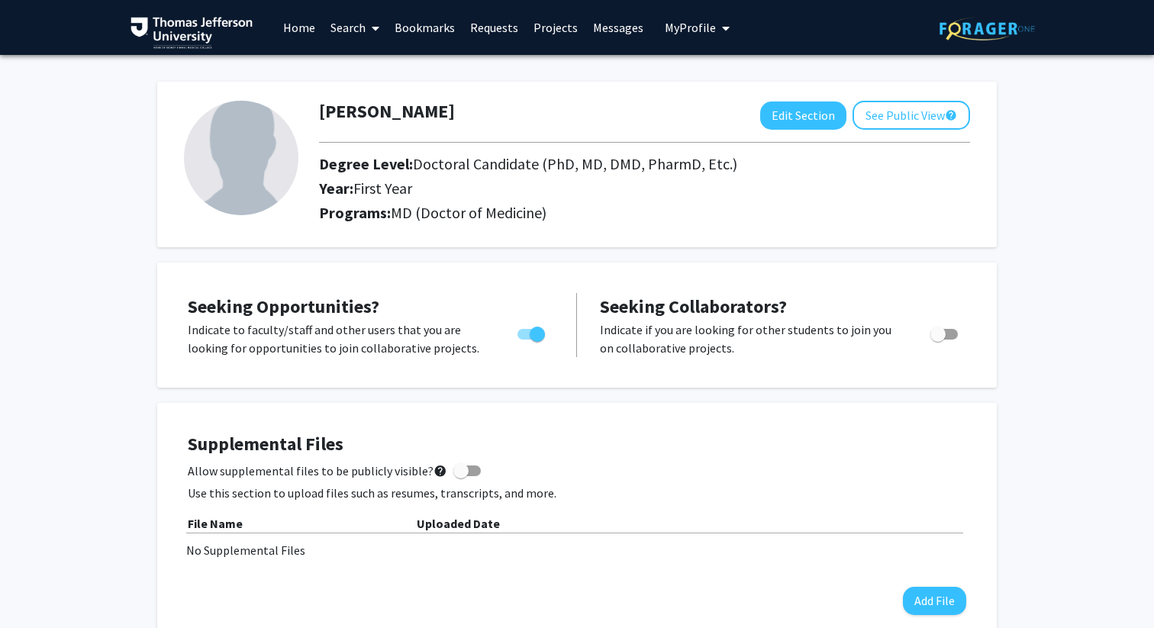
click at [307, 36] on link "Home" at bounding box center [299, 27] width 47 height 53
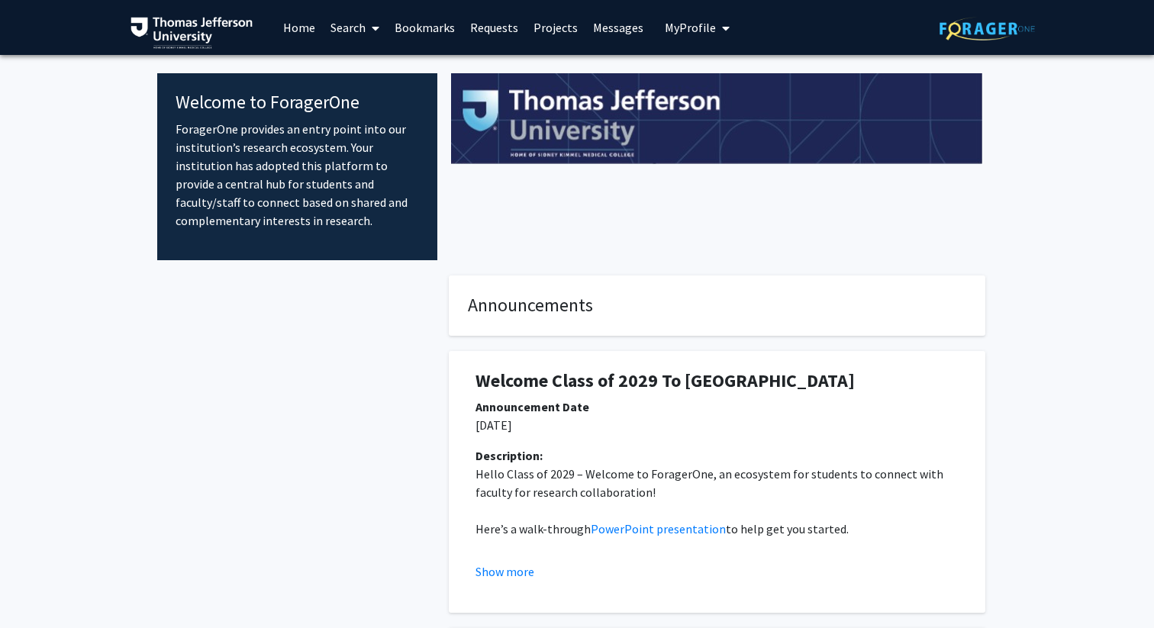
click at [355, 35] on link "Search" at bounding box center [355, 27] width 64 height 53
click at [411, 35] on link "Bookmarks" at bounding box center [425, 27] width 76 height 53
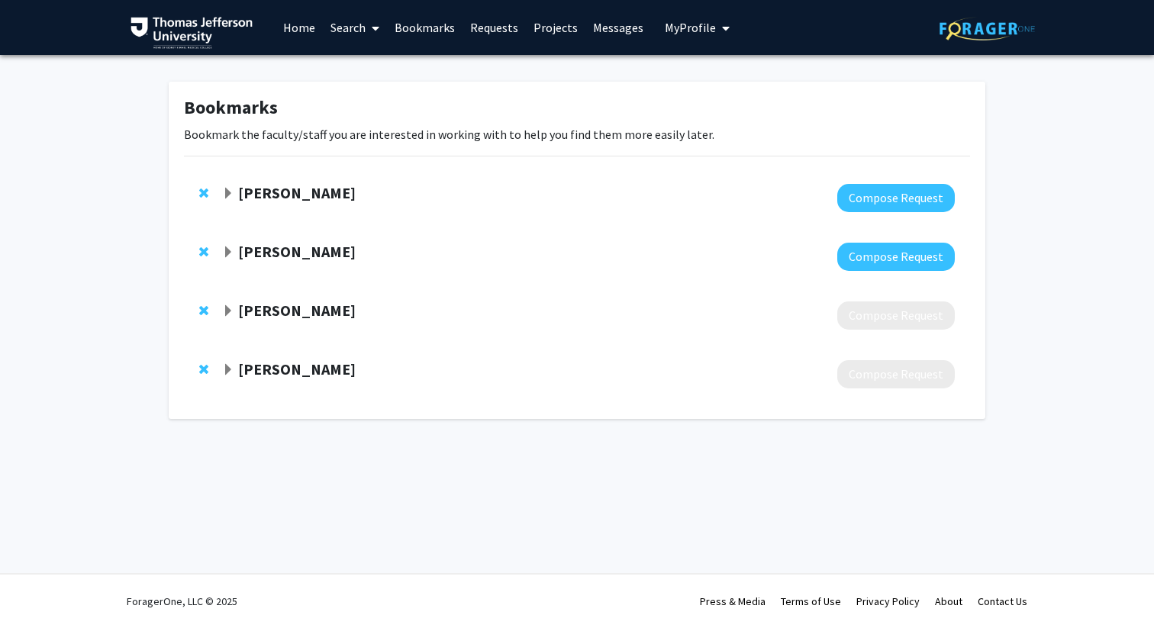
click at [362, 33] on link "Search" at bounding box center [355, 27] width 64 height 53
click at [371, 103] on span "Students" at bounding box center [369, 101] width 93 height 31
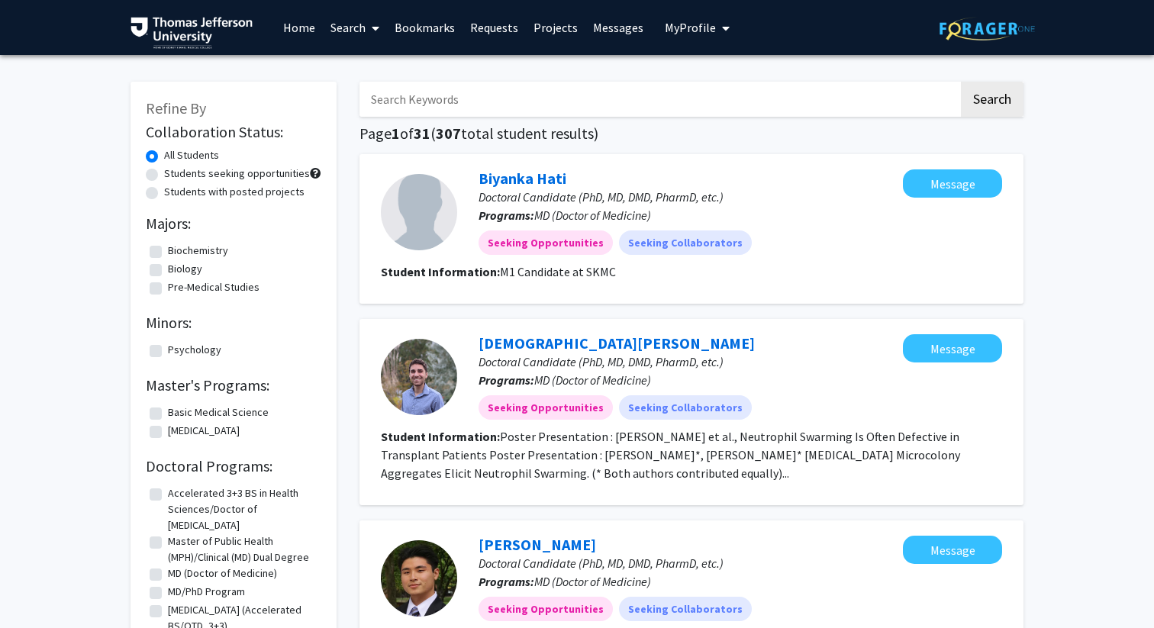
click at [475, 98] on input "Search Keywords" at bounding box center [659, 99] width 599 height 35
type input "[PERSON_NAME]"
click at [961, 82] on button "Search" at bounding box center [992, 99] width 63 height 35
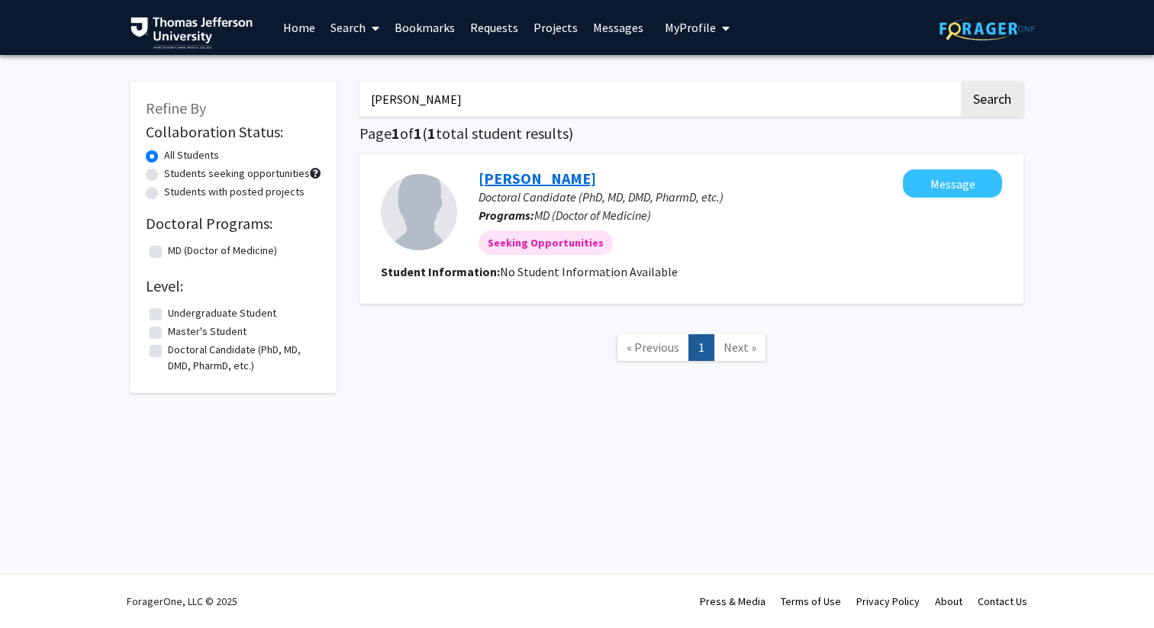
click at [533, 176] on link "[PERSON_NAME]" at bounding box center [538, 178] width 118 height 19
